Goal: Task Accomplishment & Management: Use online tool/utility

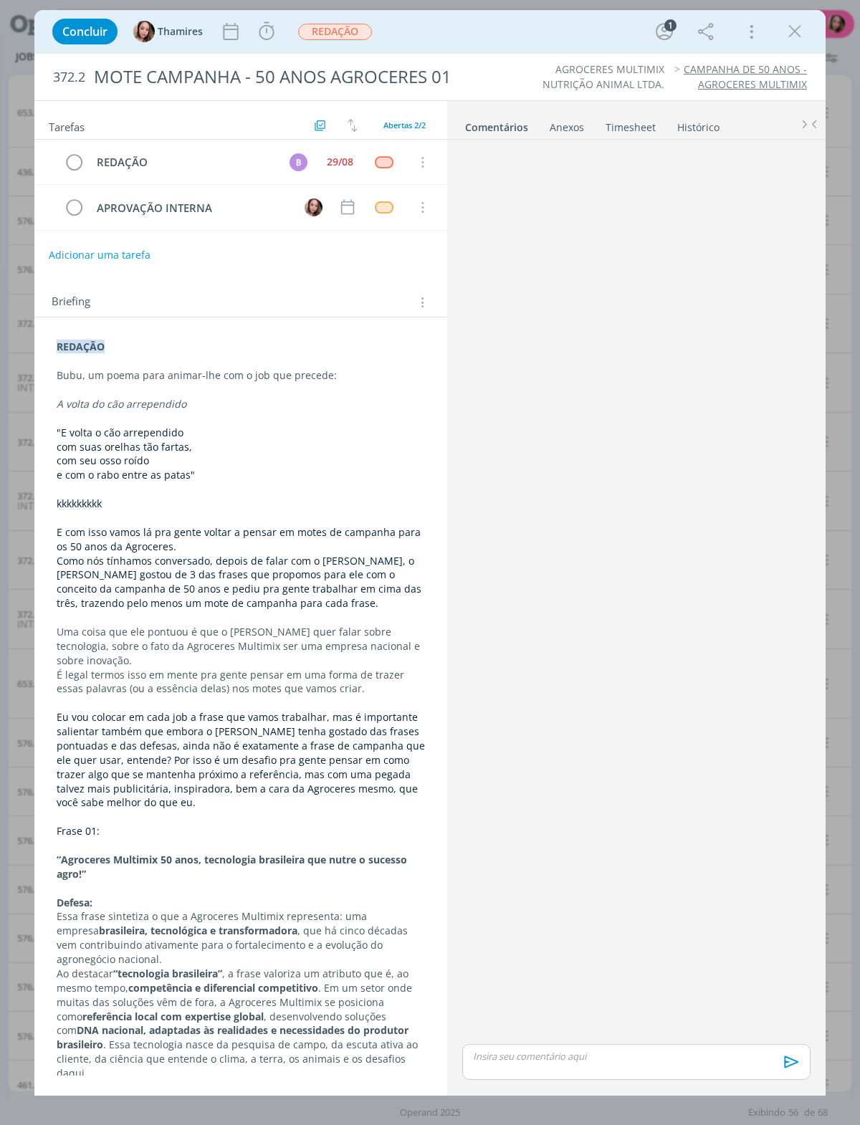
scroll to position [145, 0]
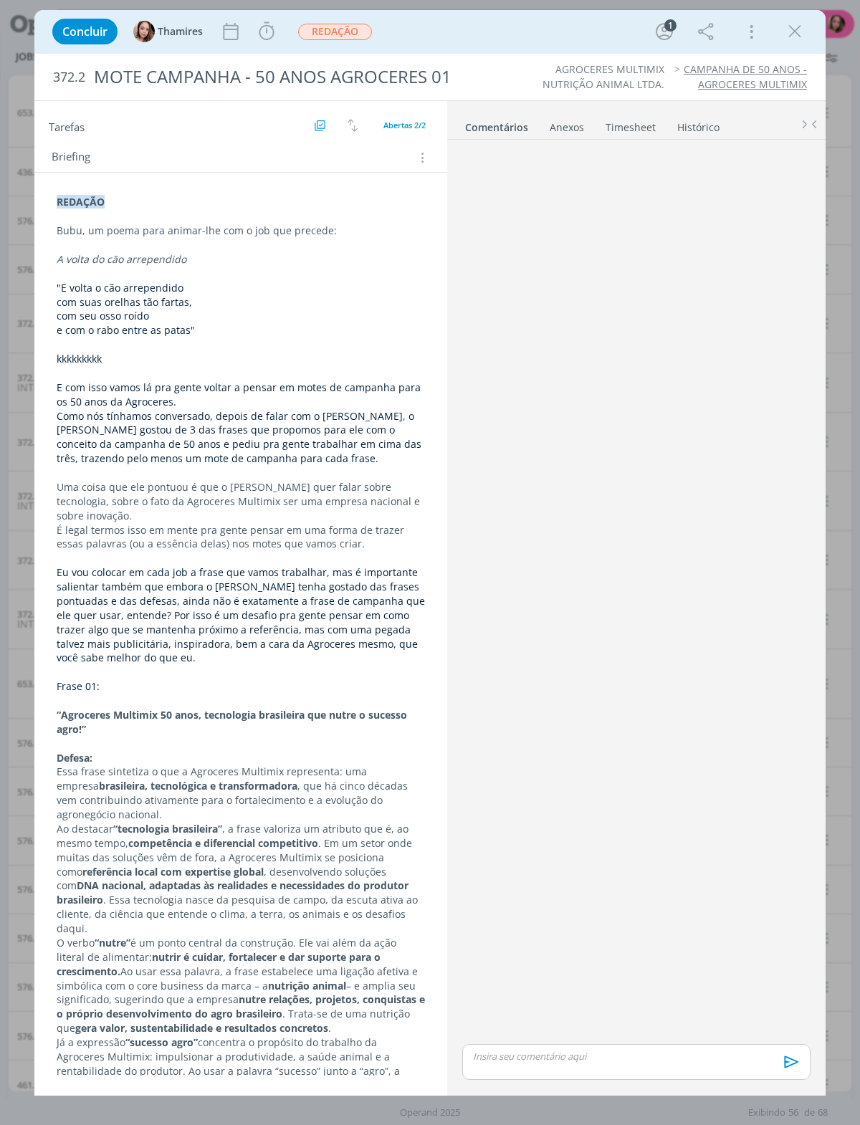
click at [803, 19] on div "dialog" at bounding box center [795, 32] width 26 height 26
click at [792, 21] on icon "dialog" at bounding box center [794, 31] width 21 height 21
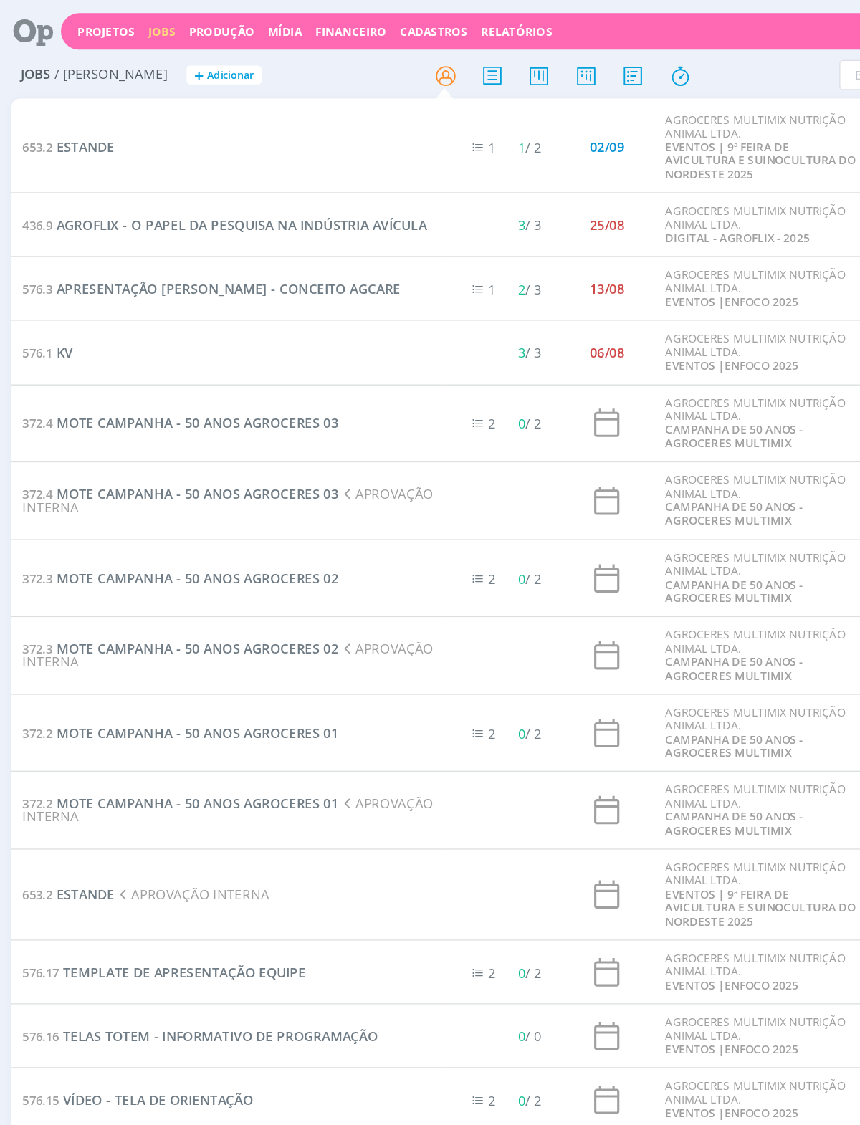
click at [87, 435] on span "MOTE CAMPANHA - 50 ANOS AGROCERES 02" at bounding box center [151, 442] width 216 height 14
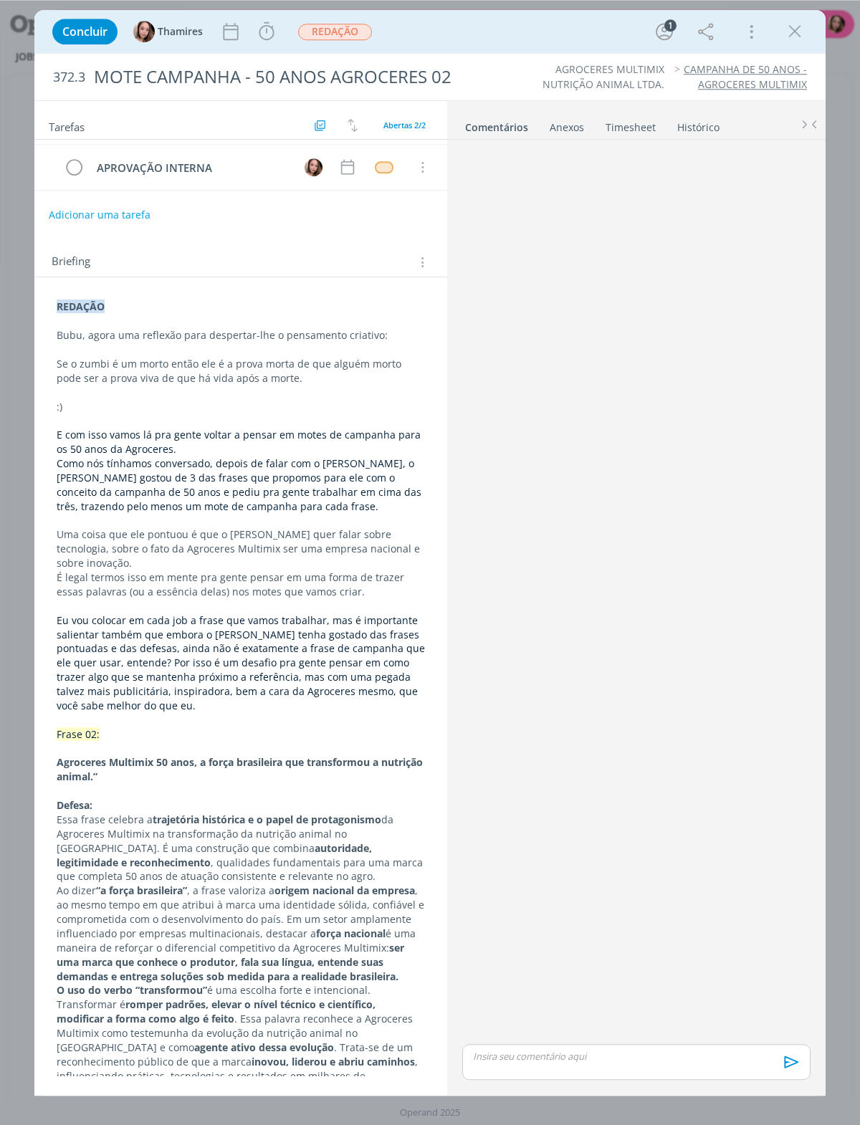
scroll to position [63, 0]
click at [314, 613] on span "Eu vou colocar em cada job a frase que vamos trabalhar, mas é importante salien…" at bounding box center [242, 662] width 371 height 99
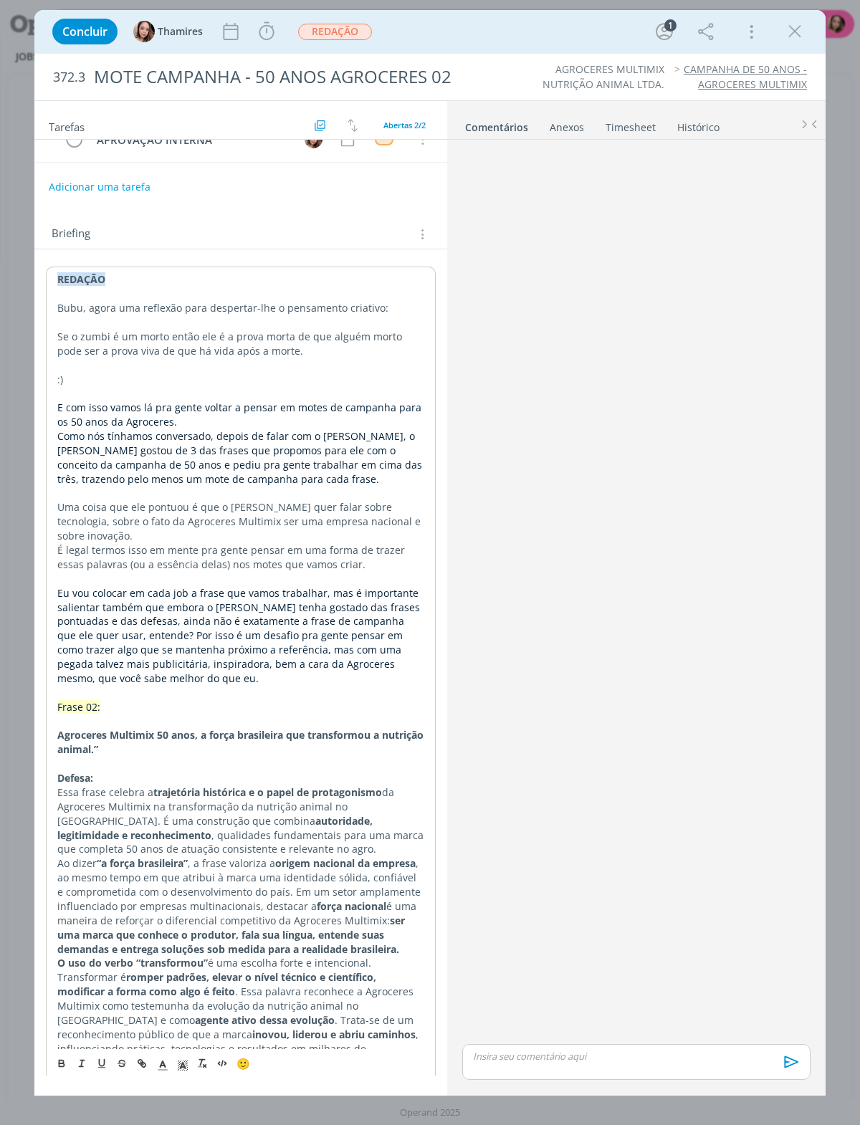
scroll to position [68, 0]
click at [190, 586] on span "Eu vou colocar em cada job a frase que vamos trabalhar, mas é importante salien…" at bounding box center [239, 635] width 365 height 99
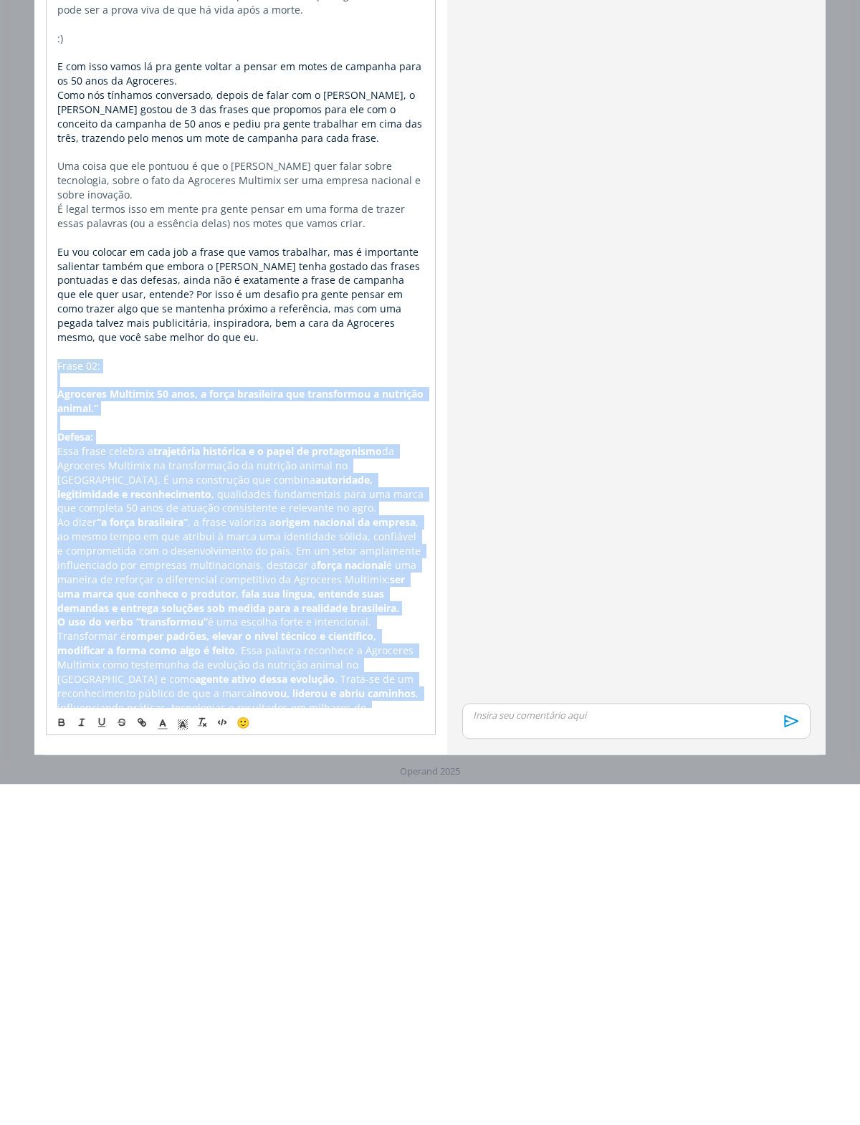
copy div "Lorem 84: Ipsumdolo Sitametc 33 adip, e seddo eiusmodtem inc utlaboreetd m aliq…"
click at [9, 525] on div "Concluir Thamires Iniciar Apontar Data * [DATE] Horas * 00:00 [PERSON_NAME] a t…" at bounding box center [430, 562] width 860 height 1125
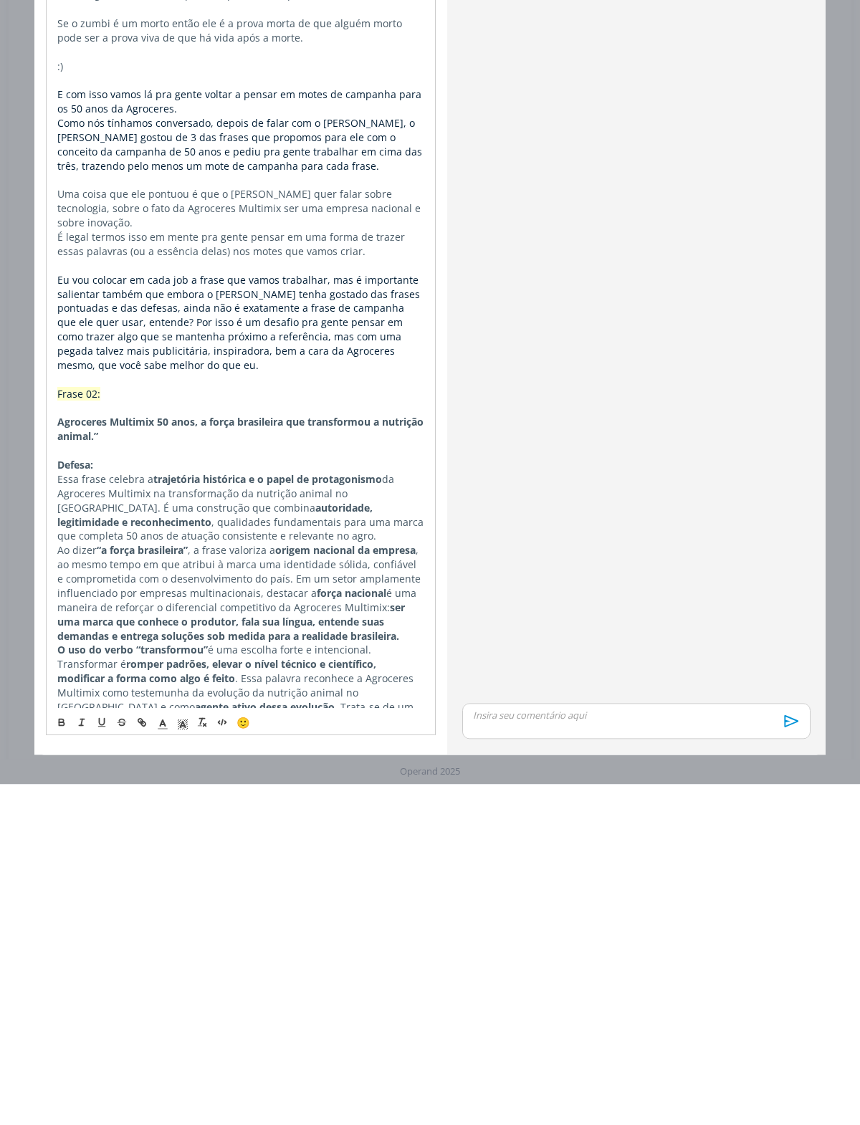
scroll to position [67, 0]
